Goal: Task Accomplishment & Management: Use online tool/utility

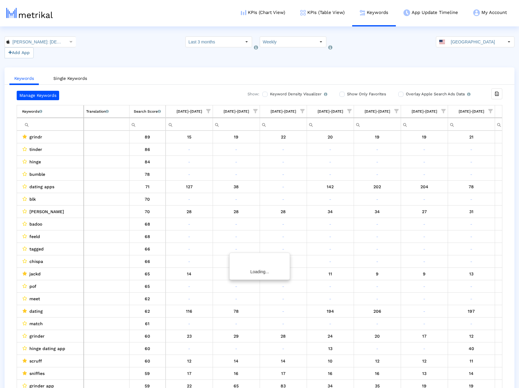
scroll to position [0, 275]
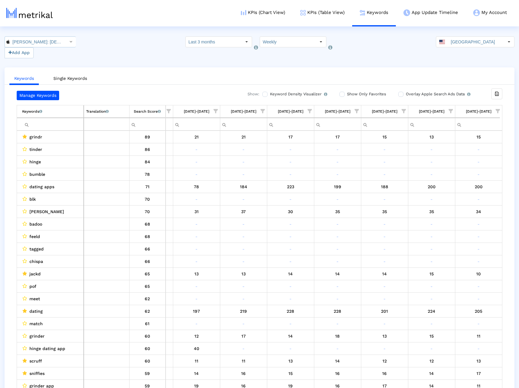
click at [66, 42] on div "Select" at bounding box center [71, 42] width 10 height 10
click at [126, 26] on div "KPIs (Chart View) KPIs (Table View) Keywords App Update Timeline My Account Key…" at bounding box center [265, 13] width 499 height 26
click at [16, 51] on button "Add App" at bounding box center [19, 52] width 29 height 11
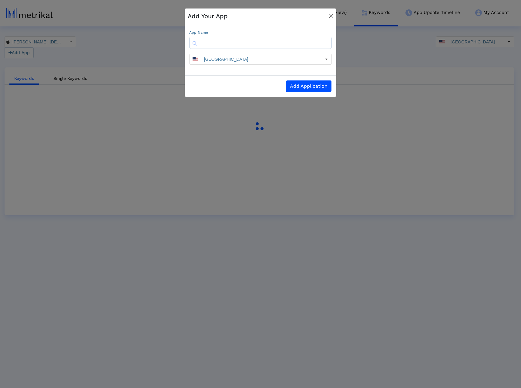
click at [333, 15] on img "Close" at bounding box center [331, 16] width 4 height 4
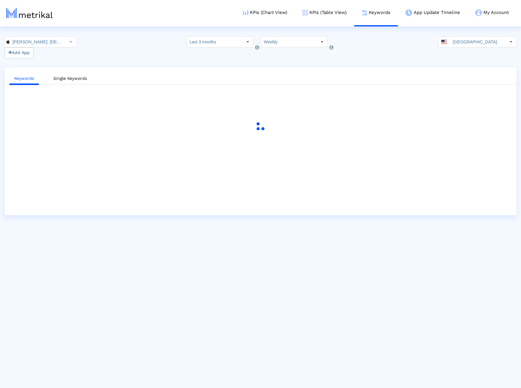
click at [100, 44] on div "[PERSON_NAME]: [DEMOGRAPHIC_DATA] Dating & Chat < 6446289426 > Pull down to ref…" at bounding box center [260, 47] width 521 height 22
click at [254, 12] on link "KPIs (Chart View)" at bounding box center [264, 12] width 59 height 25
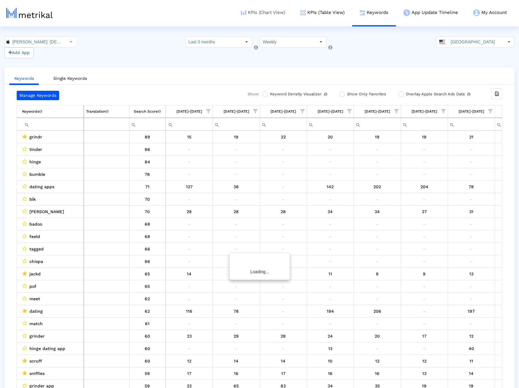
scroll to position [0, 275]
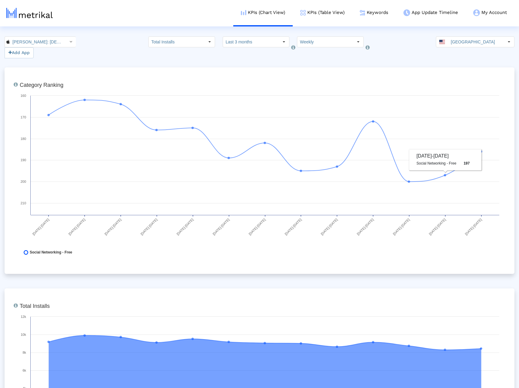
click at [391, 41] on div "[PERSON_NAME]: [DEMOGRAPHIC_DATA] Dating & Chat < 6446289426 > Add App Total In…" at bounding box center [259, 47] width 519 height 22
drag, startPoint x: 102, startPoint y: 38, endPoint x: 95, endPoint y: 41, distance: 7.2
click at [102, 38] on div "[PERSON_NAME]: [DEMOGRAPHIC_DATA] Dating & Chat < 6446289426 > Add App Total In…" at bounding box center [259, 47] width 519 height 22
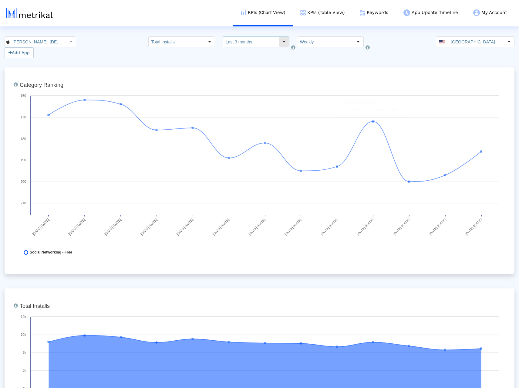
click at [252, 44] on input "Last 3 months" at bounding box center [251, 42] width 56 height 10
click at [250, 83] on div "Last 9 months" at bounding box center [256, 83] width 61 height 10
type input "Last 9 months"
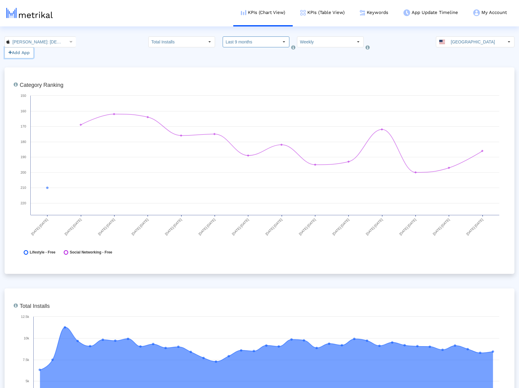
click at [25, 53] on button "Add App" at bounding box center [19, 52] width 29 height 11
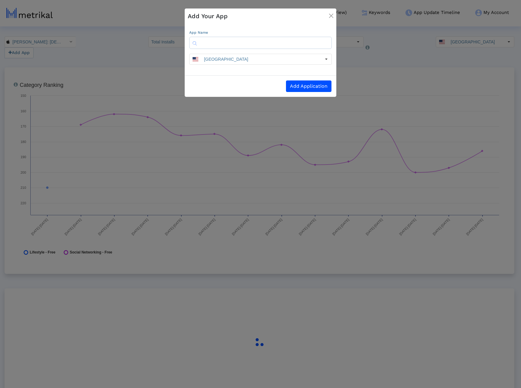
click at [246, 42] on input "text" at bounding box center [260, 43] width 143 height 12
type input "v"
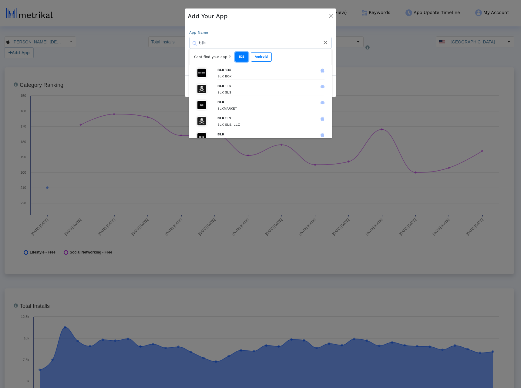
click at [242, 54] on button "IOS" at bounding box center [241, 56] width 13 height 9
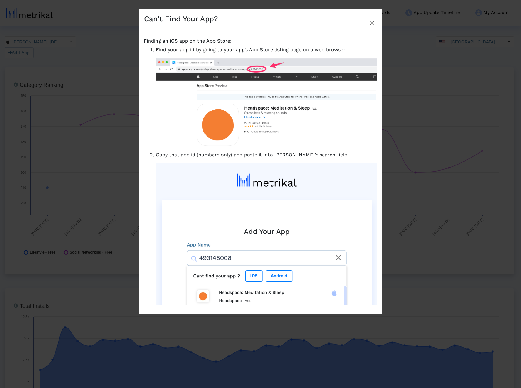
click at [372, 22] on img "Close" at bounding box center [372, 23] width 4 height 4
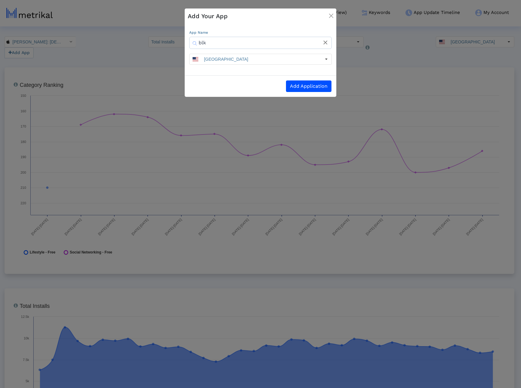
click at [248, 39] on input "blk" at bounding box center [260, 43] width 143 height 12
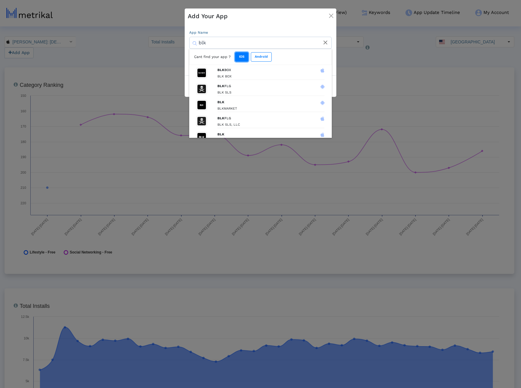
click at [243, 56] on button "IOS" at bounding box center [241, 56] width 13 height 9
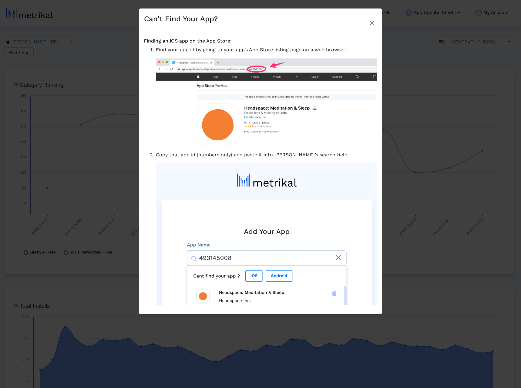
click at [375, 21] on button "Close" at bounding box center [372, 21] width 14 height 18
click at [373, 22] on img "Close" at bounding box center [372, 23] width 4 height 4
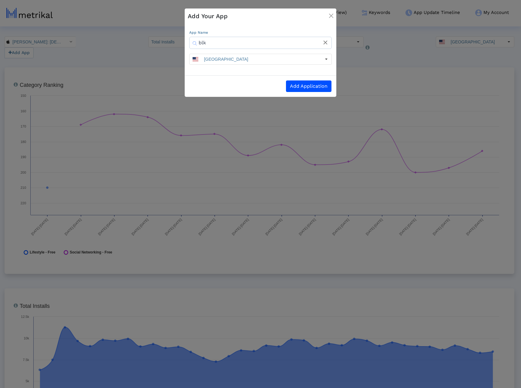
click at [209, 42] on input "blk" at bounding box center [260, 43] width 143 height 12
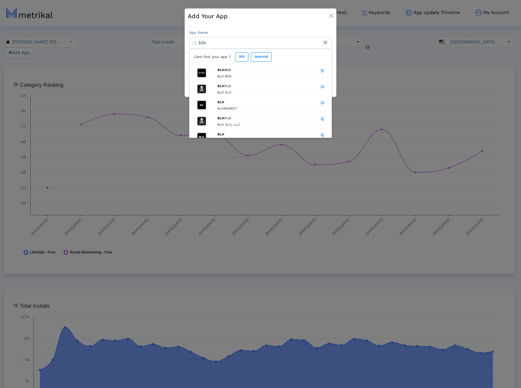
click at [209, 42] on input "blk" at bounding box center [260, 43] width 143 height 12
paste input "1253586891"
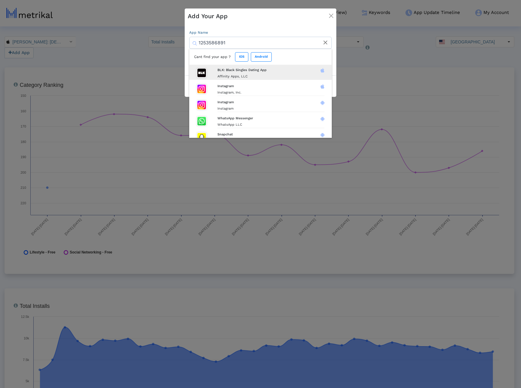
click at [261, 71] on h4 "BLK: Black Singles Dating App" at bounding box center [270, 70] width 107 height 4
type input "BLK: Black Singles Dating App"
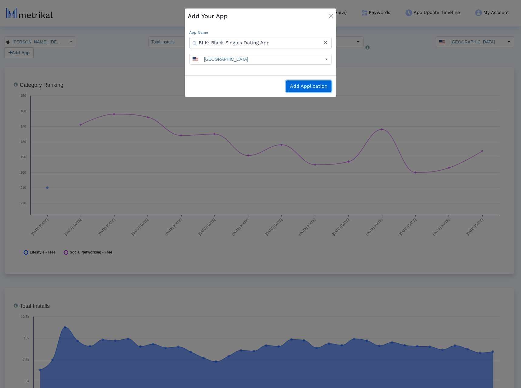
click at [303, 85] on button "Add Application" at bounding box center [308, 86] width 45 height 12
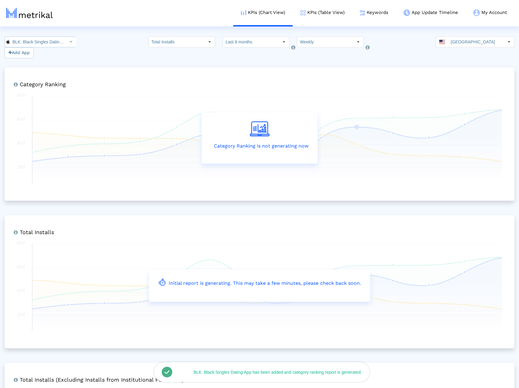
click at [47, 39] on input "BLK: Black Singles Dating App < 1253586891 >" at bounding box center [37, 42] width 55 height 10
click at [41, 52] on div "[PERSON_NAME]: [DEMOGRAPHIC_DATA] Dating & Chat <6446289426>" at bounding box center [38, 53] width 60 height 6
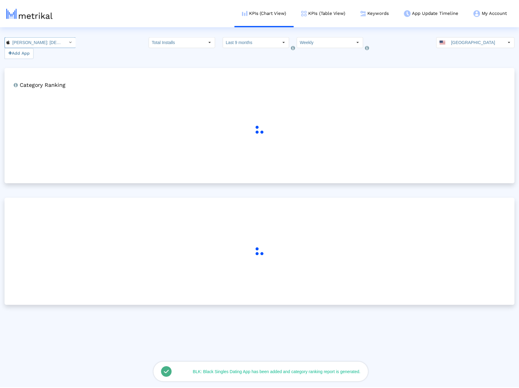
scroll to position [0, 35]
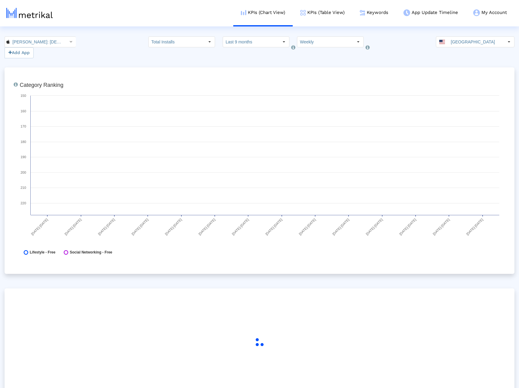
click at [102, 33] on html "KPIs (Chart View) KPIs (Table View) Keywords App Update Timeline My Account Key…" at bounding box center [259, 205] width 519 height 410
click at [54, 42] on input "[PERSON_NAME]: [DEMOGRAPHIC_DATA] Dating & Chat < 6446289426 >" at bounding box center [37, 42] width 55 height 10
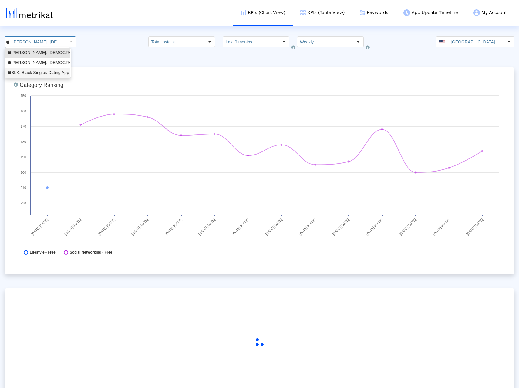
click at [48, 72] on div "BLK: Black Singles Dating App <1253586891>" at bounding box center [38, 73] width 60 height 6
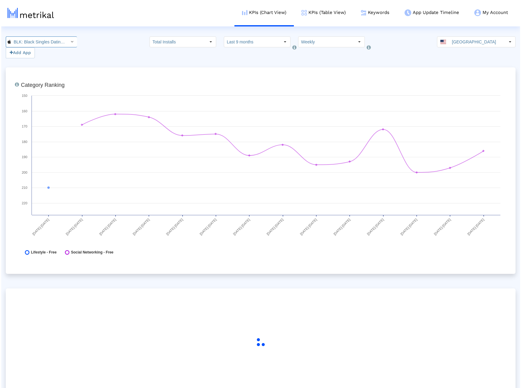
scroll to position [0, 41]
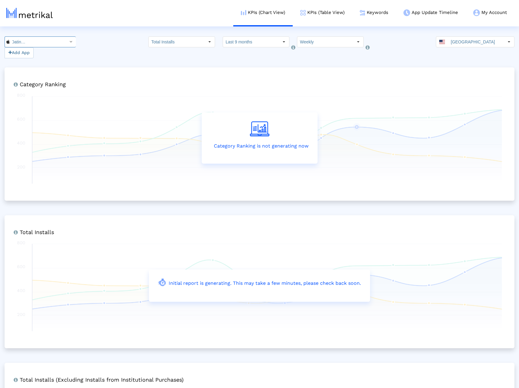
click at [66, 42] on div "Select" at bounding box center [71, 42] width 10 height 10
click at [45, 54] on div "[PERSON_NAME]: [DEMOGRAPHIC_DATA] Dating & Chat <6446289426>" at bounding box center [38, 53] width 60 height 6
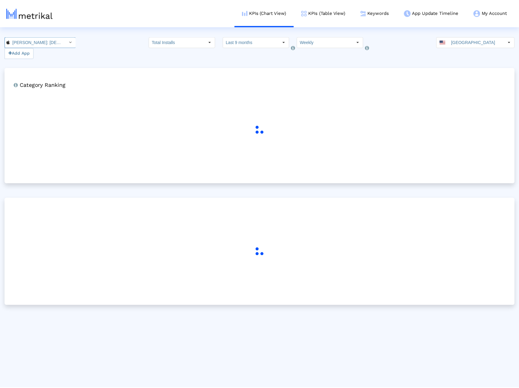
scroll to position [0, 35]
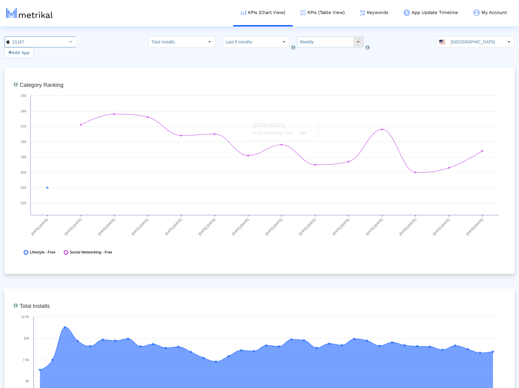
click at [310, 45] on input "Weekly" at bounding box center [325, 42] width 56 height 10
click at [318, 60] on div "Monthly" at bounding box center [325, 63] width 61 height 10
type input "Monthly"
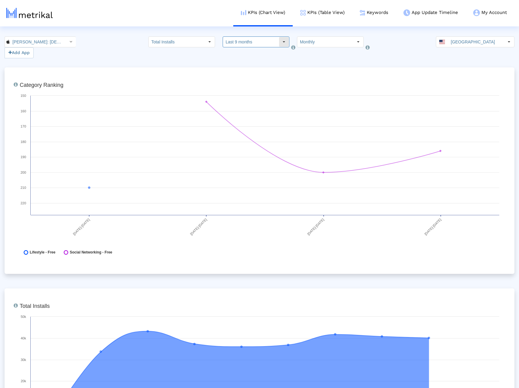
click at [258, 41] on input "Last 9 months" at bounding box center [251, 42] width 56 height 10
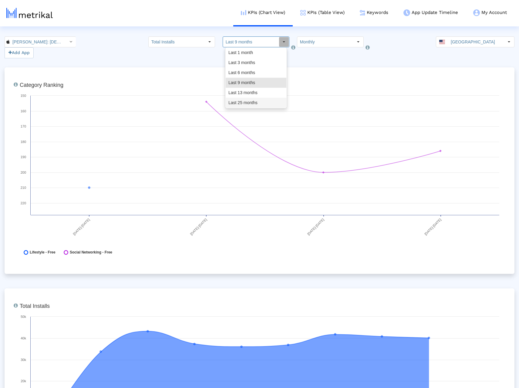
click at [256, 102] on div "Last 25 months" at bounding box center [256, 103] width 61 height 10
type input "Last 25 months"
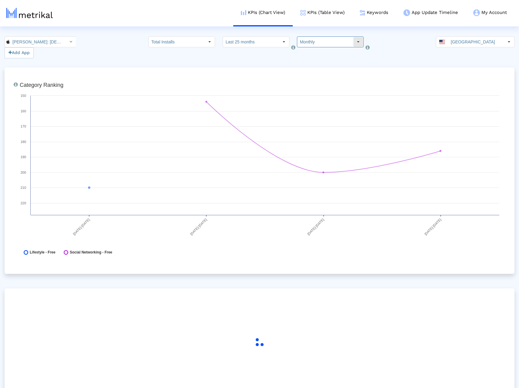
click at [321, 42] on input "Monthly" at bounding box center [325, 42] width 56 height 10
click at [318, 52] on div "Weekly" at bounding box center [325, 53] width 61 height 10
type input "Weekly"
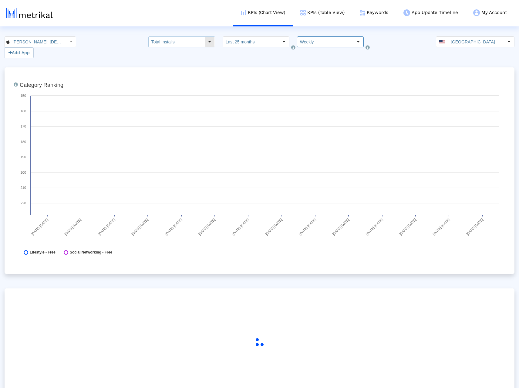
click at [208, 42] on div "Select" at bounding box center [210, 42] width 10 height 10
click at [260, 49] on div "Select how far back from [DATE] you would like to view the data below. Last 25 …" at bounding box center [256, 47] width 67 height 22
click at [260, 46] on input "Last 25 months" at bounding box center [251, 42] width 56 height 10
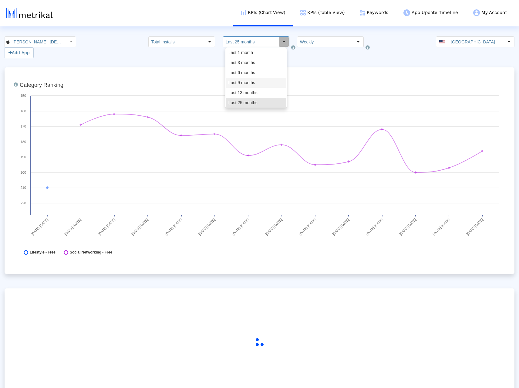
click at [250, 85] on div "Last 9 months" at bounding box center [256, 83] width 61 height 10
type input "Last 9 months"
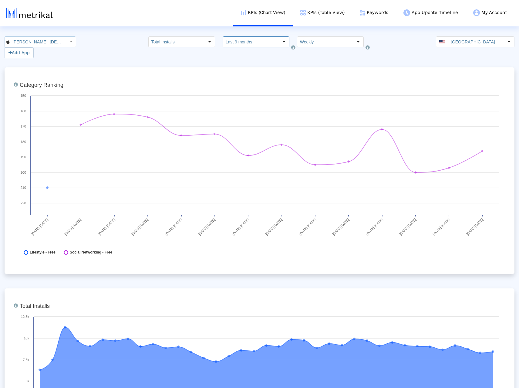
click at [40, 42] on input "[PERSON_NAME]: [DEMOGRAPHIC_DATA] Dating & Chat < 6446289426 >" at bounding box center [37, 42] width 55 height 10
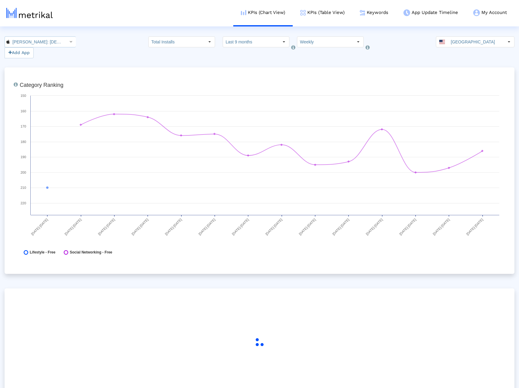
click at [60, 42] on div "[PERSON_NAME]: [DEMOGRAPHIC_DATA] Dating & Chat < 6446289426 >" at bounding box center [35, 42] width 61 height 10
click at [42, 70] on div "BLK: Black Singles Dating App <1253586891>" at bounding box center [38, 73] width 60 height 6
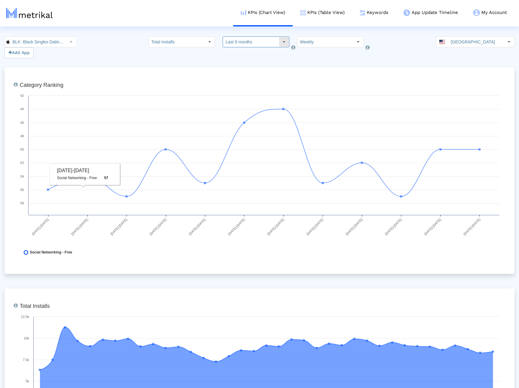
click at [247, 39] on input "Last 9 months" at bounding box center [251, 42] width 56 height 10
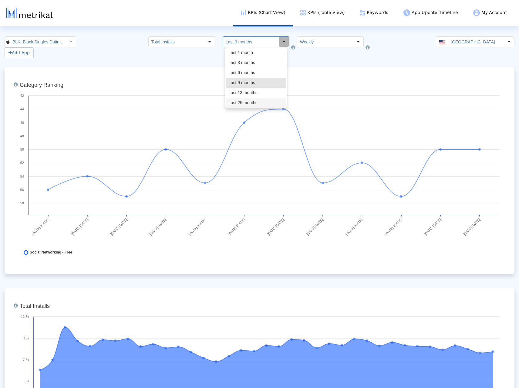
click at [238, 102] on div "Last 25 months" at bounding box center [256, 103] width 61 height 10
type input "Last 25 months"
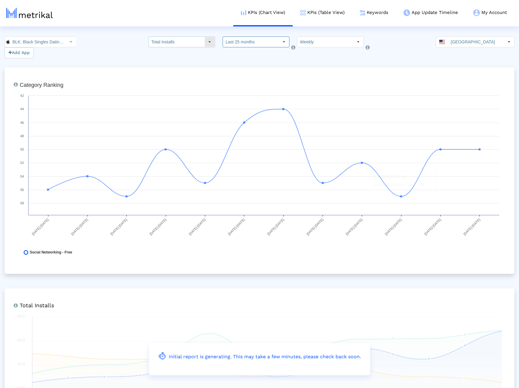
click at [189, 40] on input "Total Installs" at bounding box center [177, 42] width 56 height 10
click at [186, 64] on div "New Installs" at bounding box center [186, 63] width 61 height 10
click at [202, 41] on input "New Installs" at bounding box center [177, 42] width 56 height 10
click at [188, 53] on div "Total Installs" at bounding box center [186, 53] width 61 height 10
type input "Total Installs"
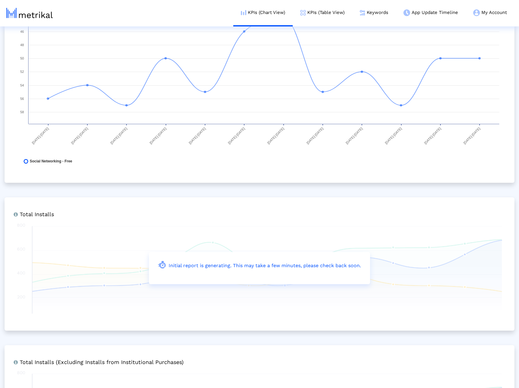
scroll to position [0, 0]
